Goal: Task Accomplishment & Management: Complete application form

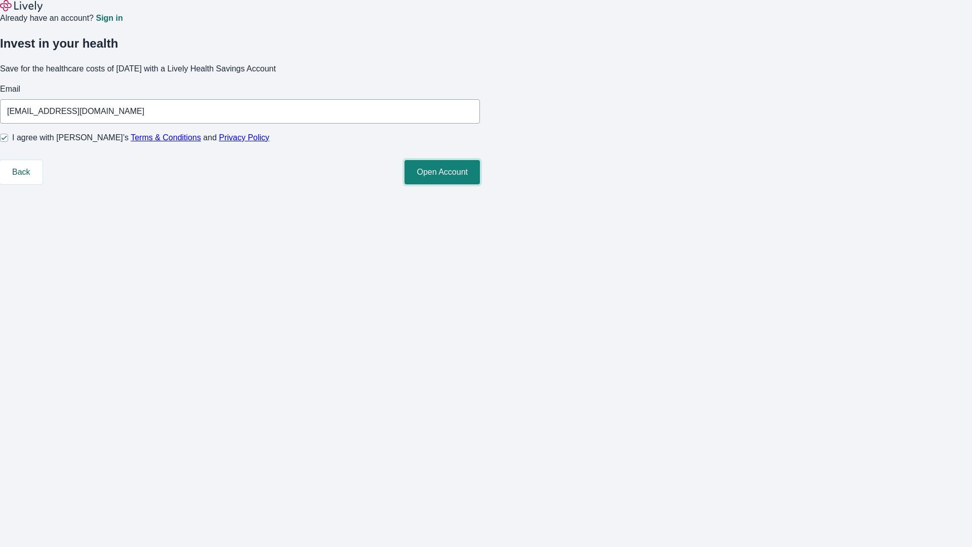
click at [480, 184] on button "Open Account" at bounding box center [442, 172] width 75 height 24
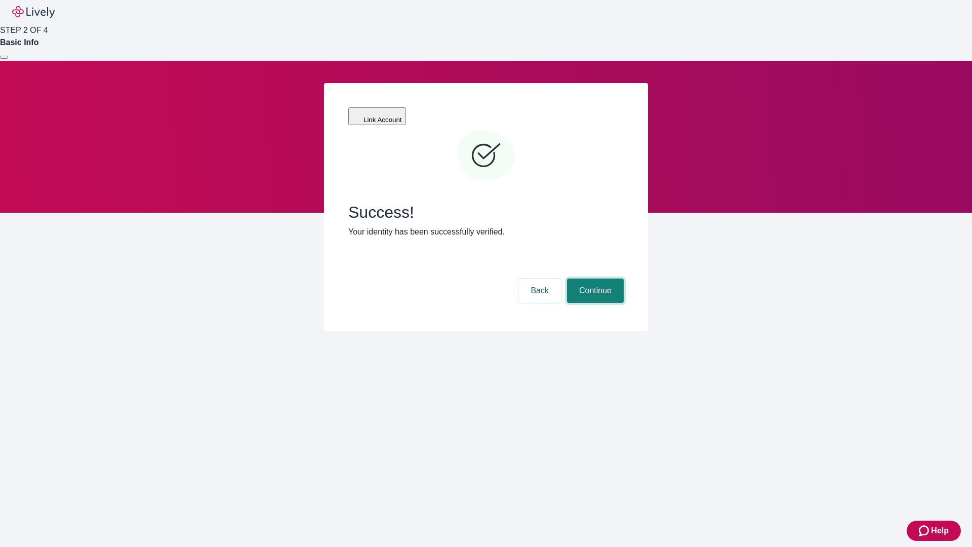
click at [594, 279] on button "Continue" at bounding box center [595, 291] width 57 height 24
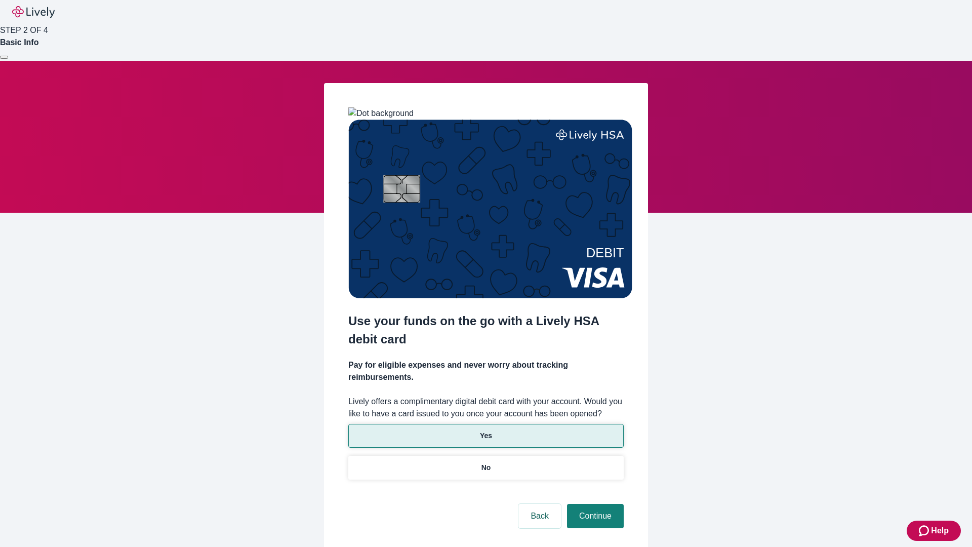
click at [486, 430] on p "Yes" at bounding box center [486, 435] width 12 height 11
click at [594, 504] on button "Continue" at bounding box center [595, 516] width 57 height 24
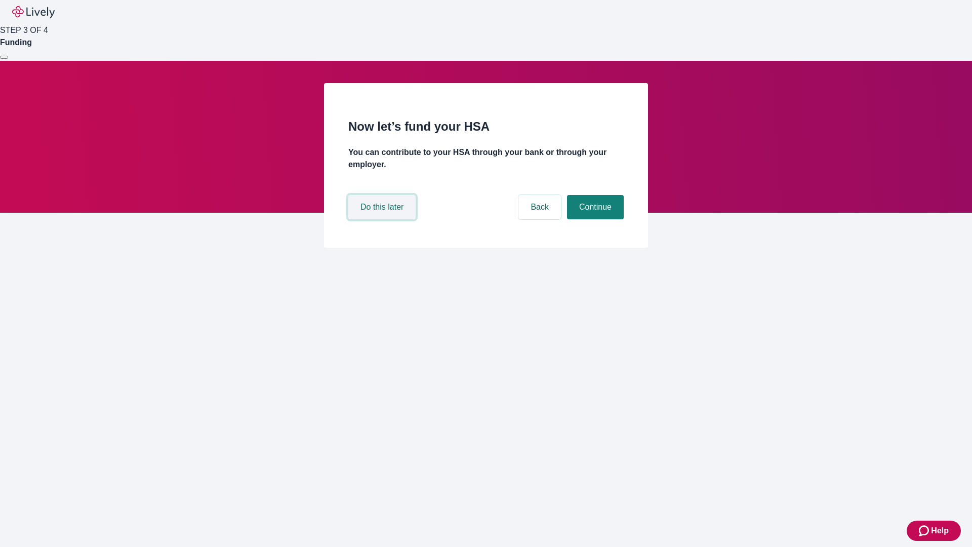
click at [383, 219] on button "Do this later" at bounding box center [381, 207] width 67 height 24
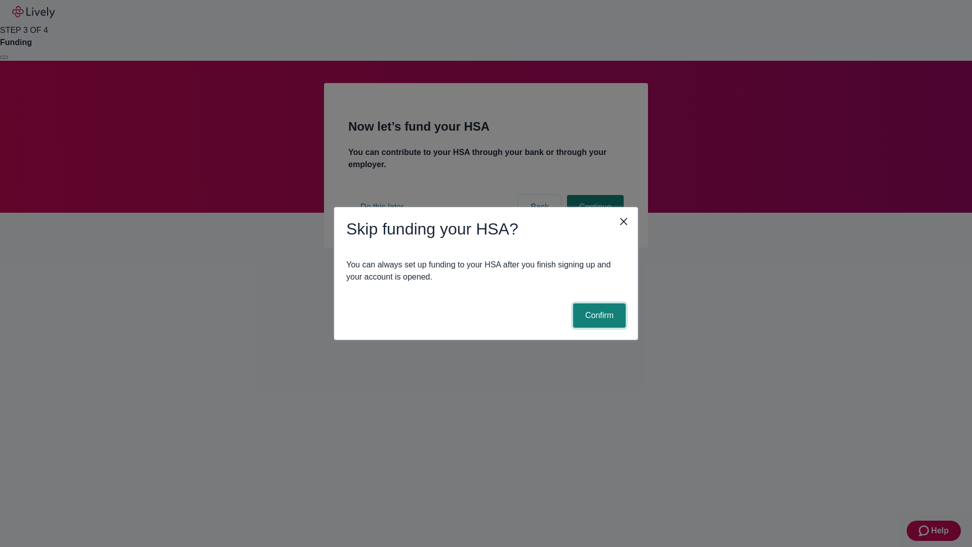
click at [598, 316] on button "Confirm" at bounding box center [599, 315] width 53 height 24
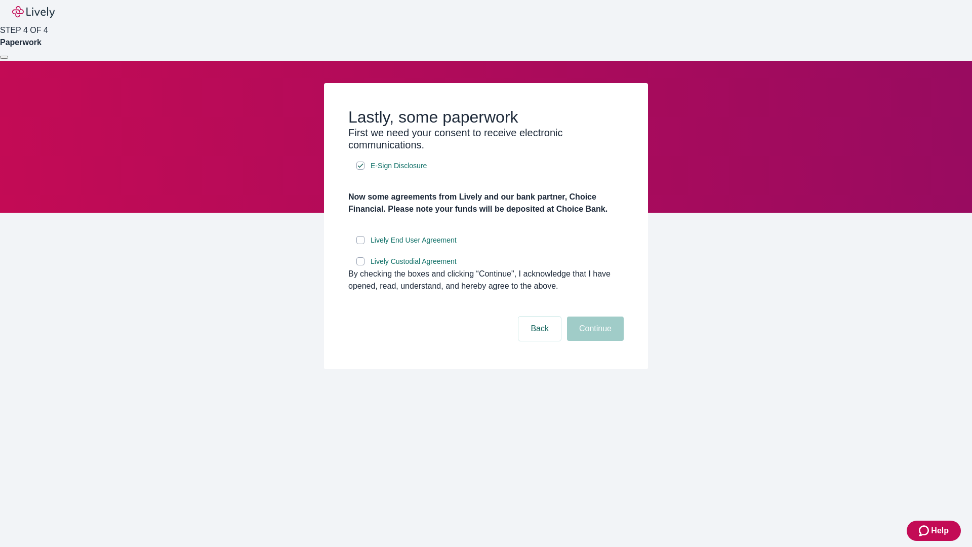
click at [361, 244] on input "Lively End User Agreement" at bounding box center [361, 240] width 8 height 8
checkbox input "true"
click at [361, 265] on input "Lively Custodial Agreement" at bounding box center [361, 261] width 8 height 8
checkbox input "true"
click at [594, 341] on button "Continue" at bounding box center [595, 329] width 57 height 24
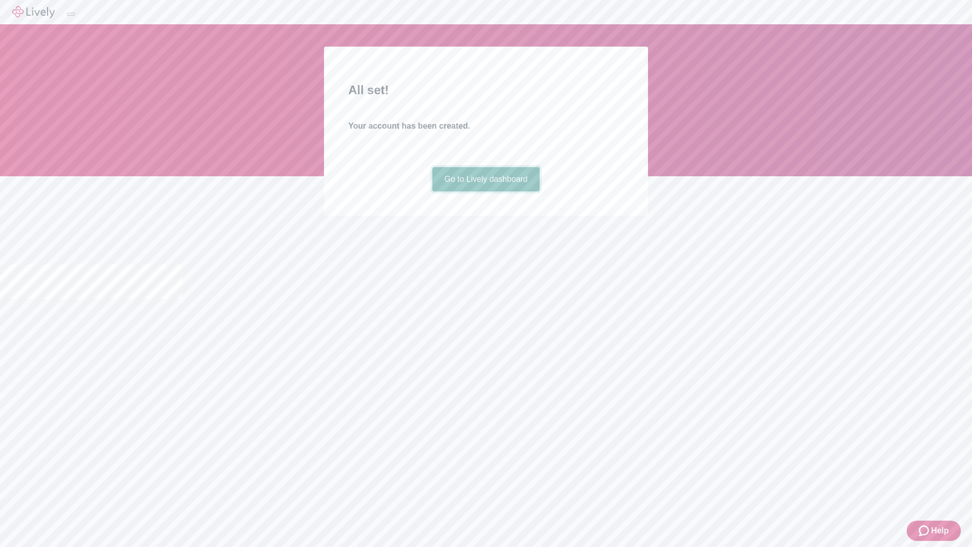
click at [486, 191] on link "Go to Lively dashboard" at bounding box center [486, 179] width 108 height 24
